Goal: Check status: Check status

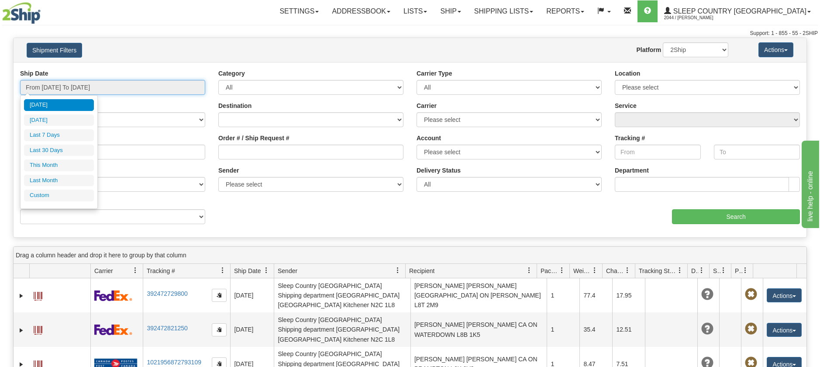
click at [86, 90] on input "From [DATE] To [DATE]" at bounding box center [112, 87] width 185 height 15
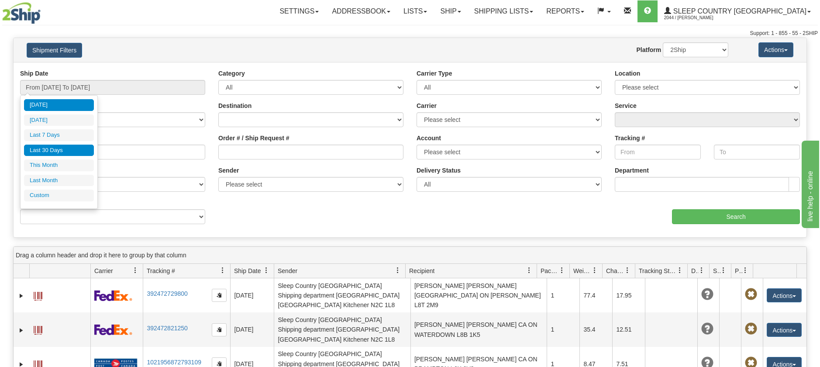
click at [59, 153] on li "Last 30 Days" at bounding box center [59, 151] width 70 height 12
type input "From [DATE] To [DATE]"
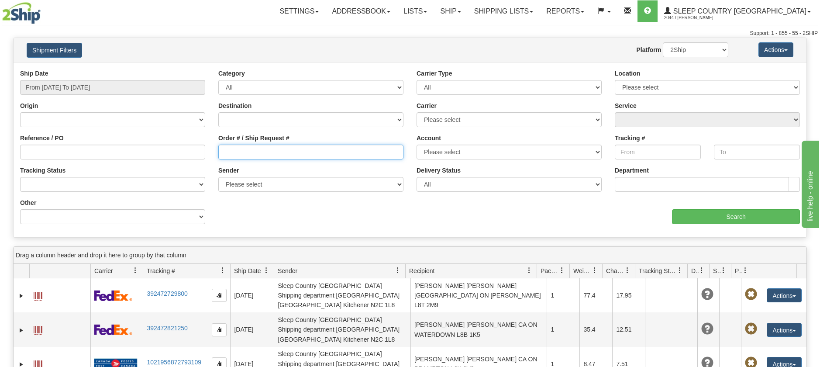
click at [221, 152] on input "Order # / Ship Request #" at bounding box center [310, 152] width 185 height 15
paste input "9000H994878"
type input "9000H994878"
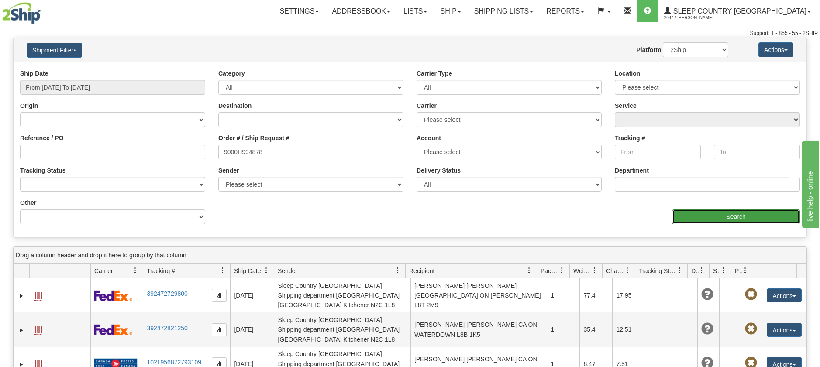
click at [712, 218] on input "Search" at bounding box center [736, 216] width 128 height 15
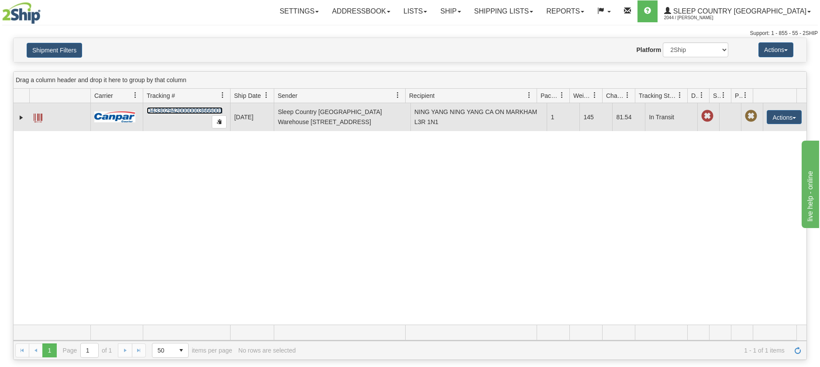
click at [169, 108] on link "D433029420000003666001" at bounding box center [185, 110] width 76 height 7
